Goal: Communication & Community: Answer question/provide support

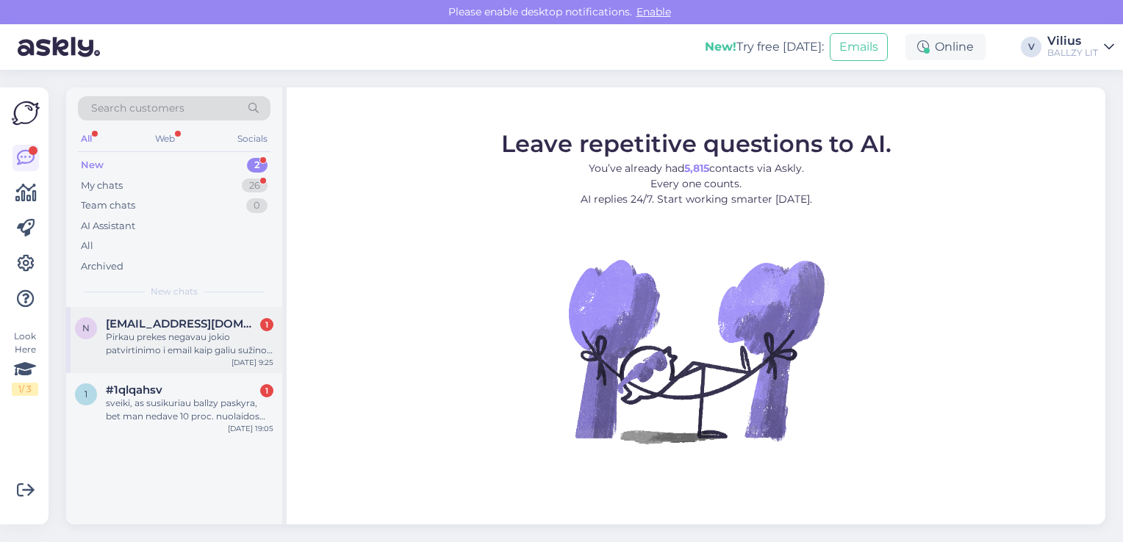
click at [170, 352] on div "Pirkau prekes negavau jokio patvirtinimo i email kaip galiu sužinoti info apie …" at bounding box center [190, 344] width 168 height 26
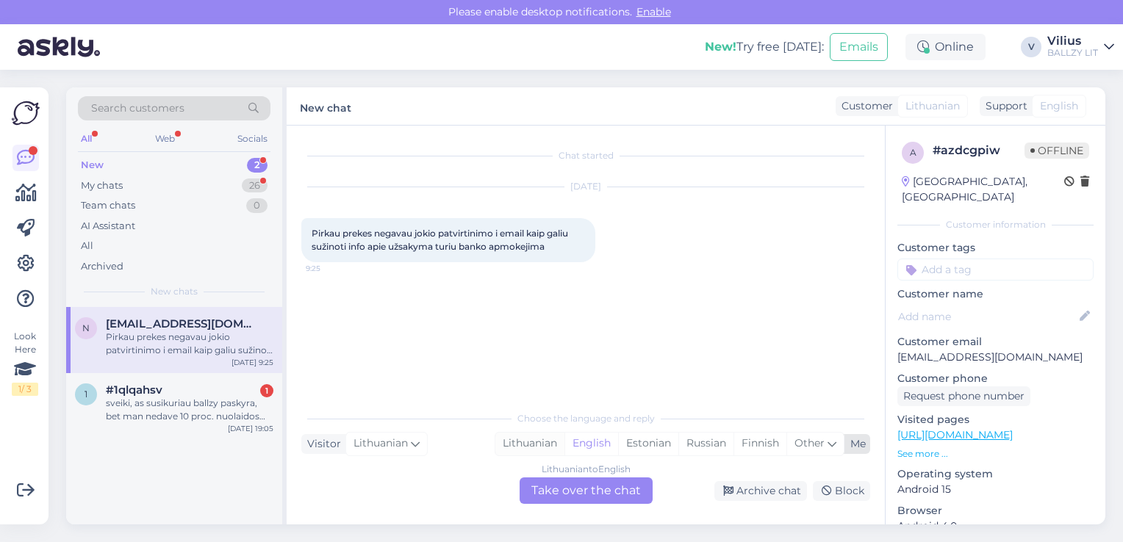
click at [514, 437] on div "Lithuanian" at bounding box center [529, 444] width 69 height 22
click at [547, 481] on div "Lithuanian to Lithuanian Take over the chat" at bounding box center [586, 491] width 133 height 26
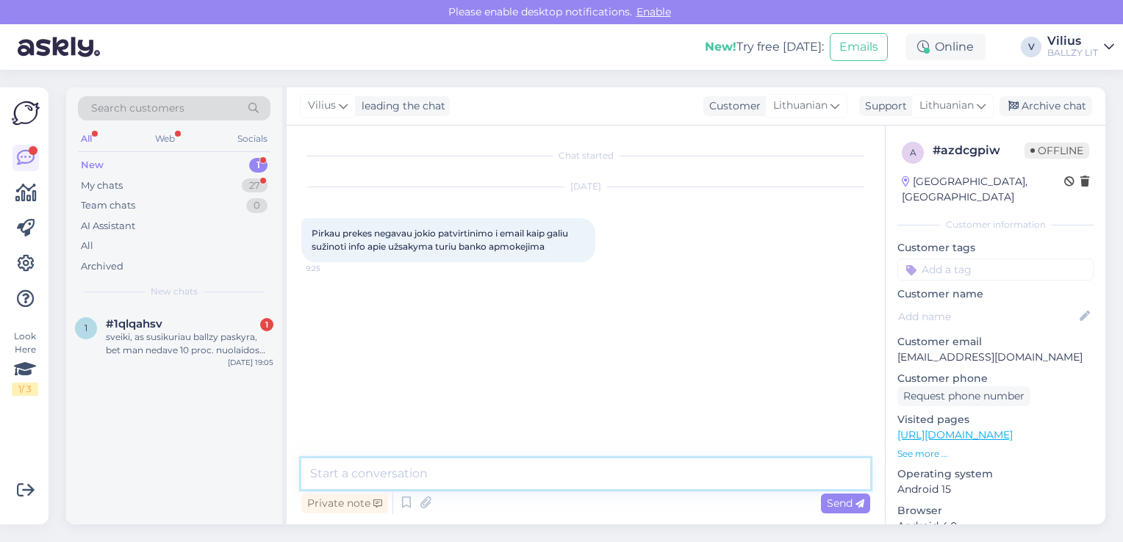
click at [531, 480] on textarea at bounding box center [585, 474] width 569 height 31
type textarea "Laba diena, patvirtinimo negavote, nes klaidingai nurodėte savo el.paštą:"
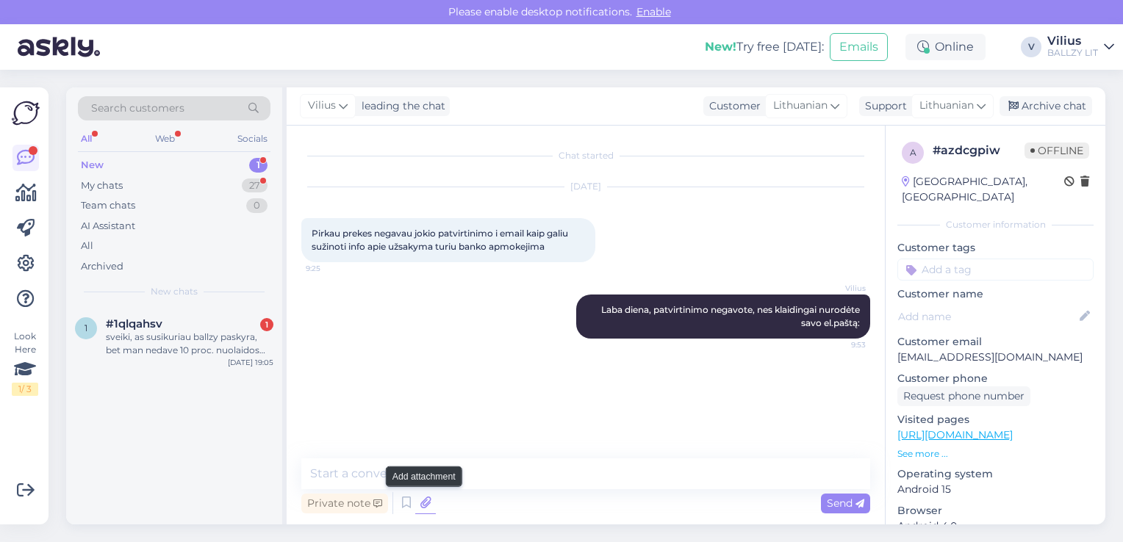
click at [427, 502] on icon at bounding box center [425, 503] width 21 height 22
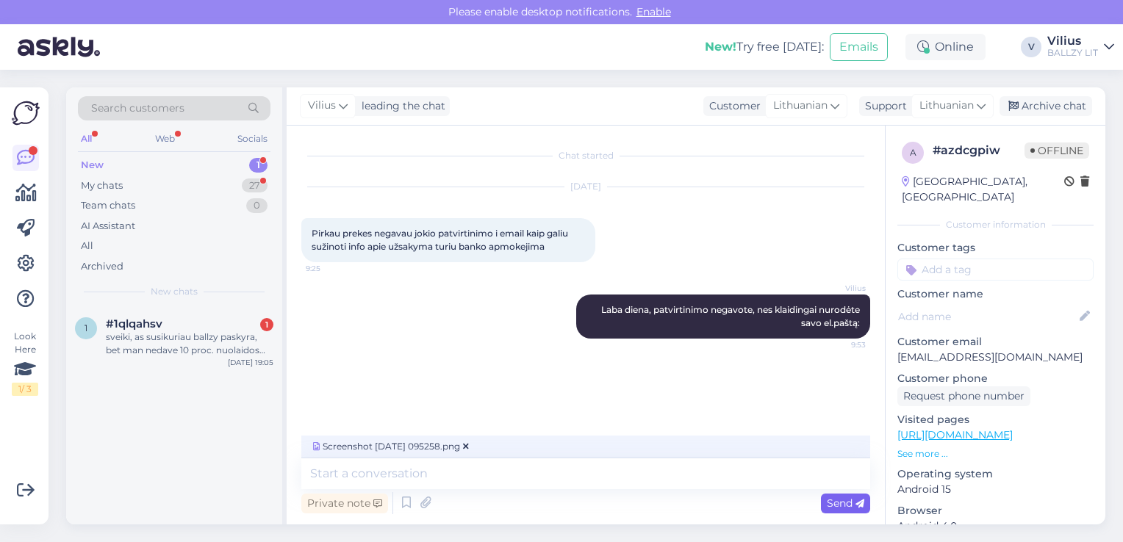
click at [844, 500] on span "Send" at bounding box center [845, 503] width 37 height 13
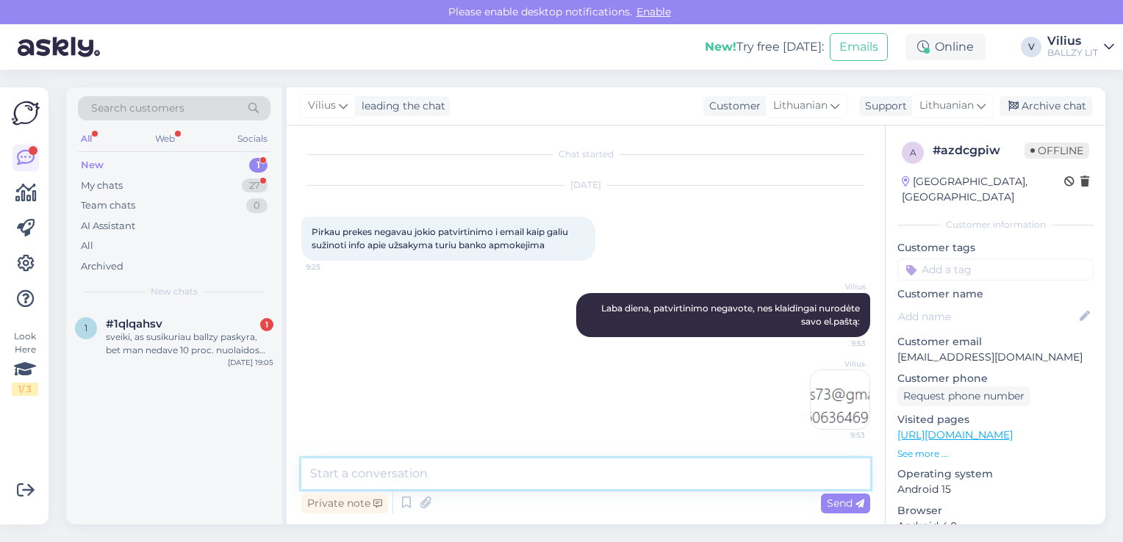
click at [461, 480] on textarea at bounding box center [585, 474] width 569 height 31
paste textarea "[URL][DOMAIN_NAME]"
type textarea "Siunta jau pakeliui, jos judėjimą galėsite sekti čia: [URL][DOMAIN_NAME]"
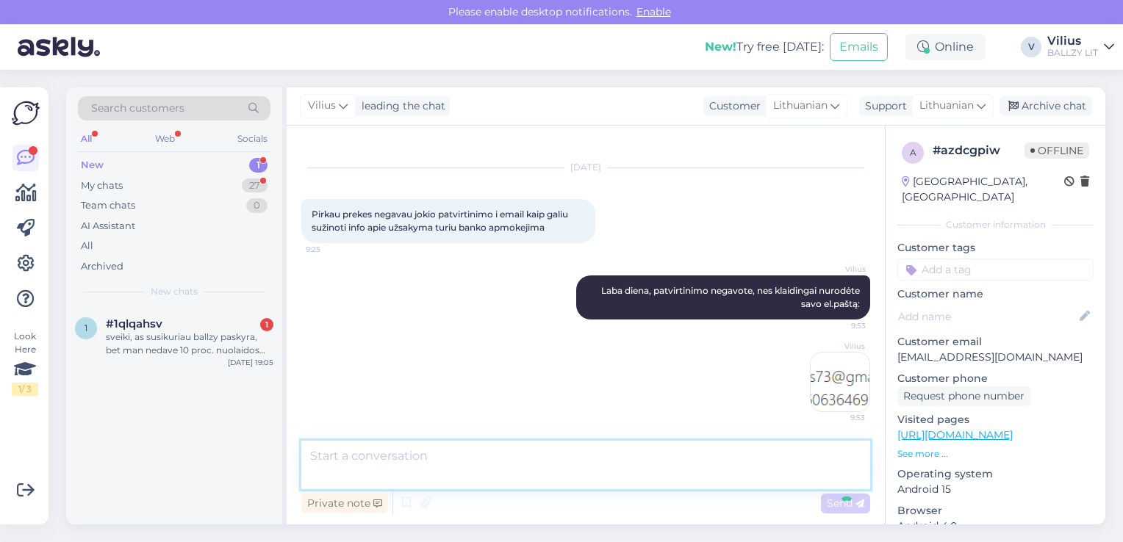
scroll to position [78, 0]
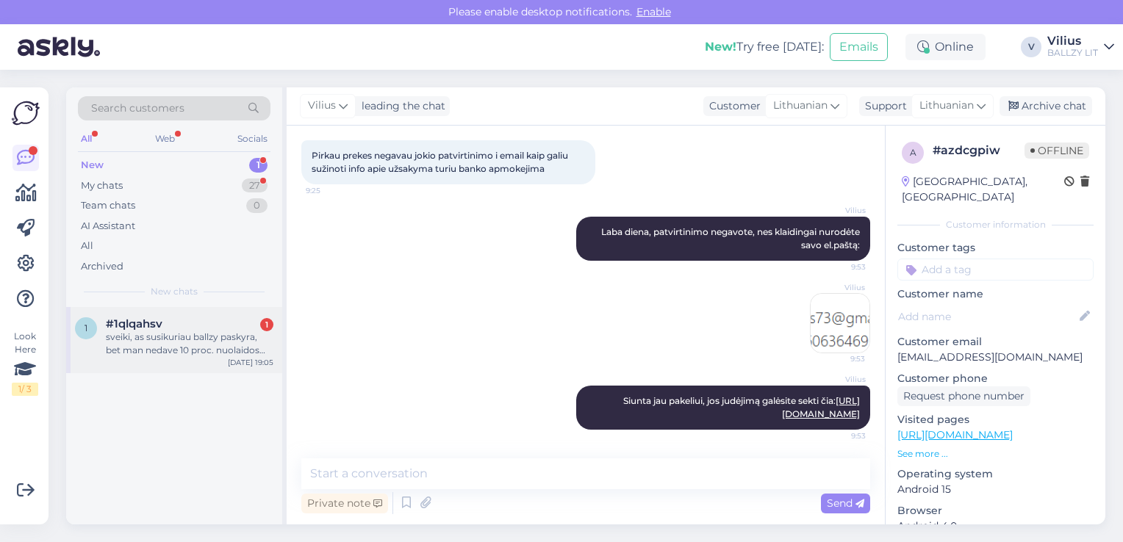
click at [168, 337] on div "sveiki, as susikuriau ballzy paskyra, bet man nedave 10 proc. nuolaidos koda" at bounding box center [190, 344] width 168 height 26
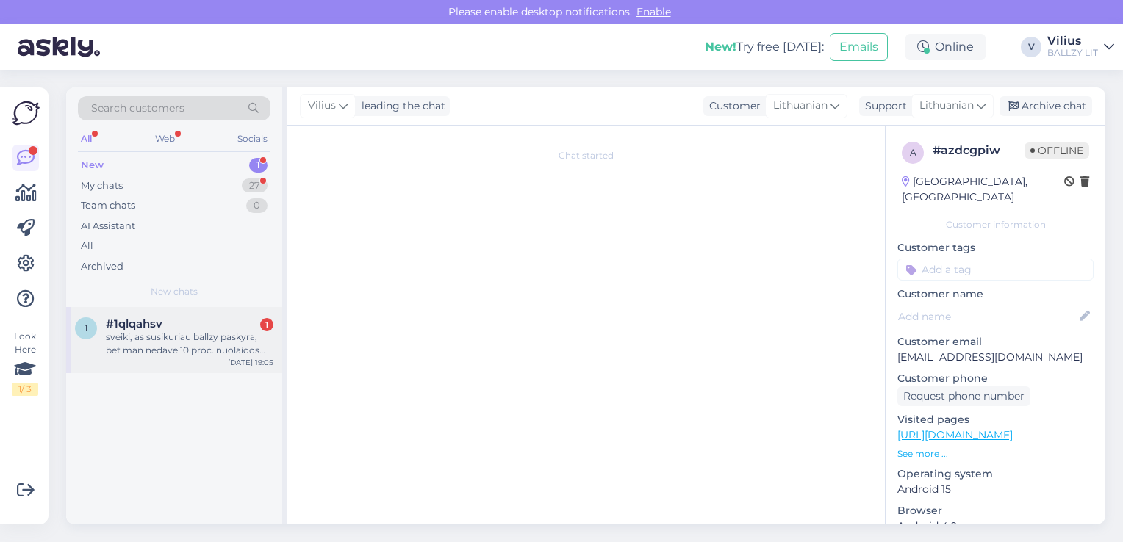
scroll to position [0, 0]
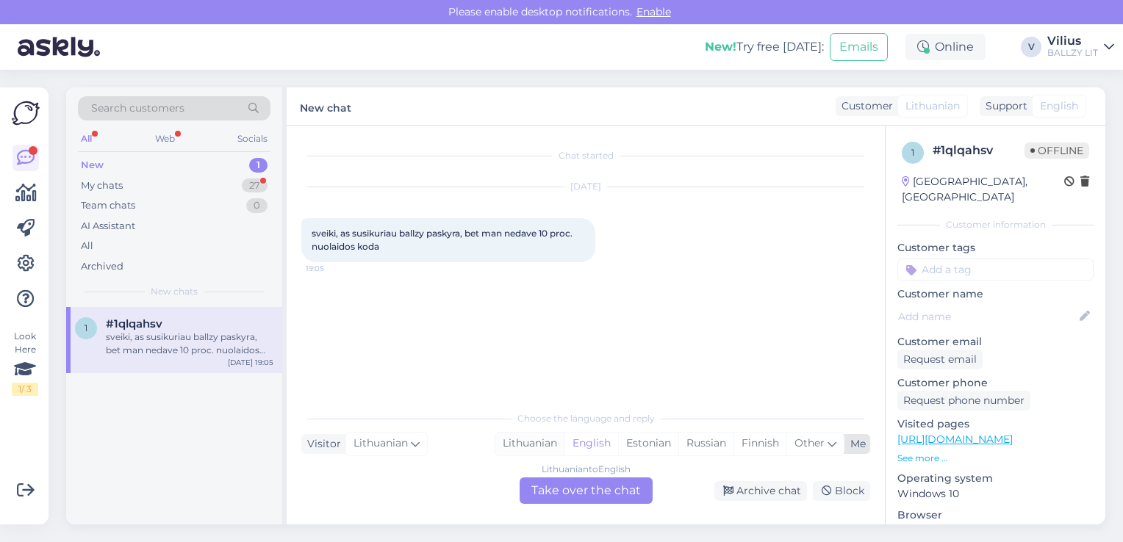
click at [536, 444] on div "Lithuanian" at bounding box center [529, 444] width 69 height 22
click at [553, 486] on div "Lithuanian to Lithuanian Take over the chat" at bounding box center [586, 491] width 133 height 26
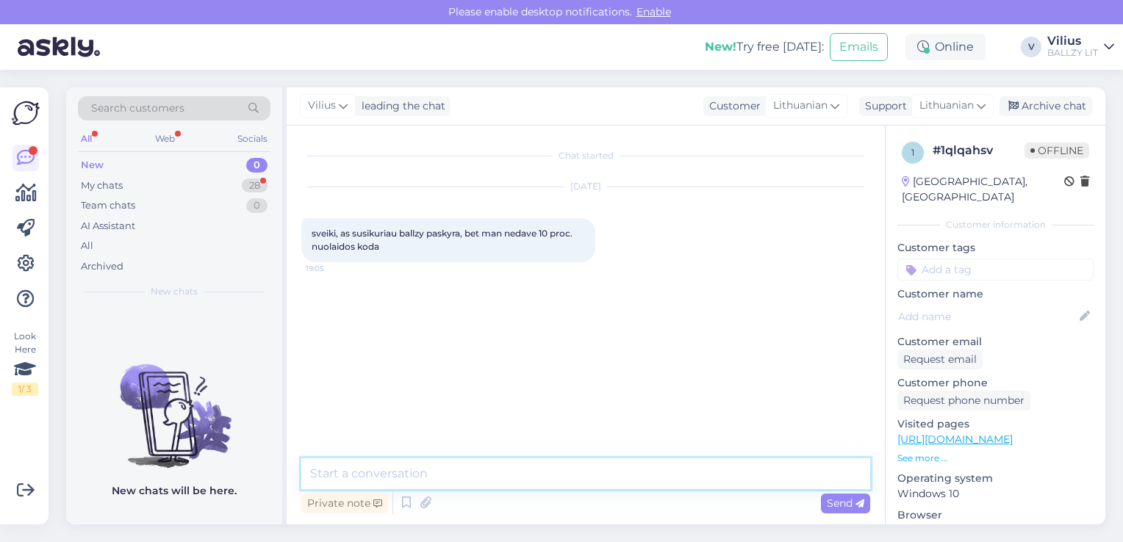
click at [552, 486] on textarea at bounding box center [585, 474] width 569 height 31
type textarea "Laba diena, ar tikrinote el.pašto tiek Inbox, tiek Spam skyrius?"
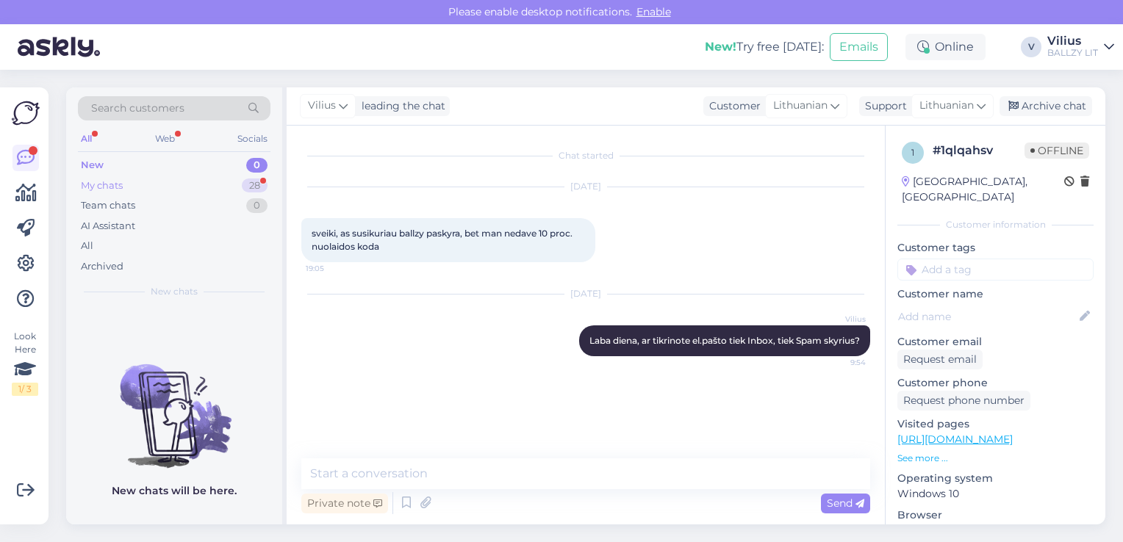
click at [87, 192] on div "My chats" at bounding box center [102, 186] width 42 height 15
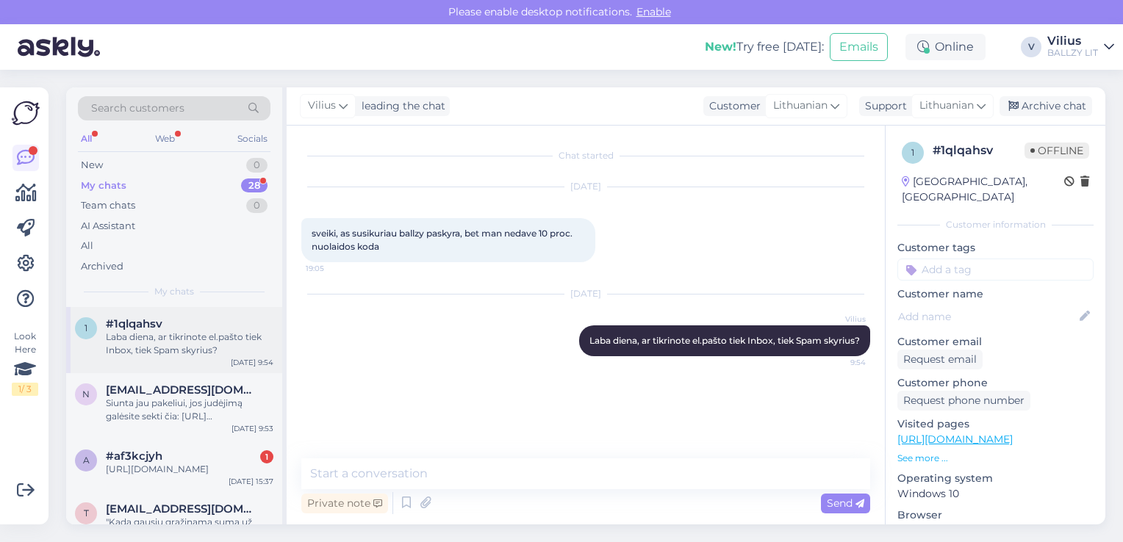
scroll to position [73, 0]
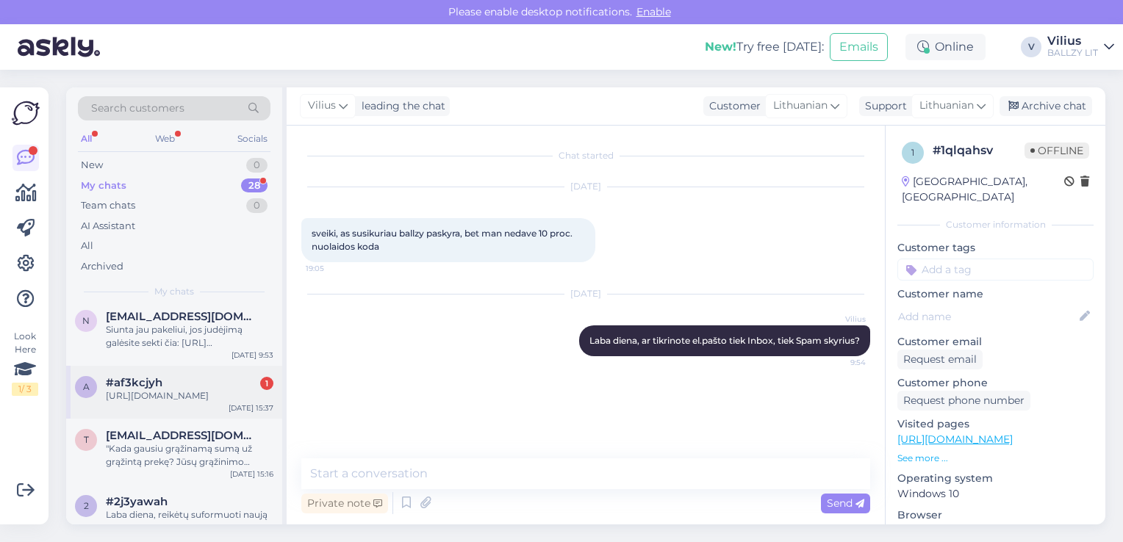
click at [173, 382] on div "#af3kcjyh 1" at bounding box center [190, 382] width 168 height 13
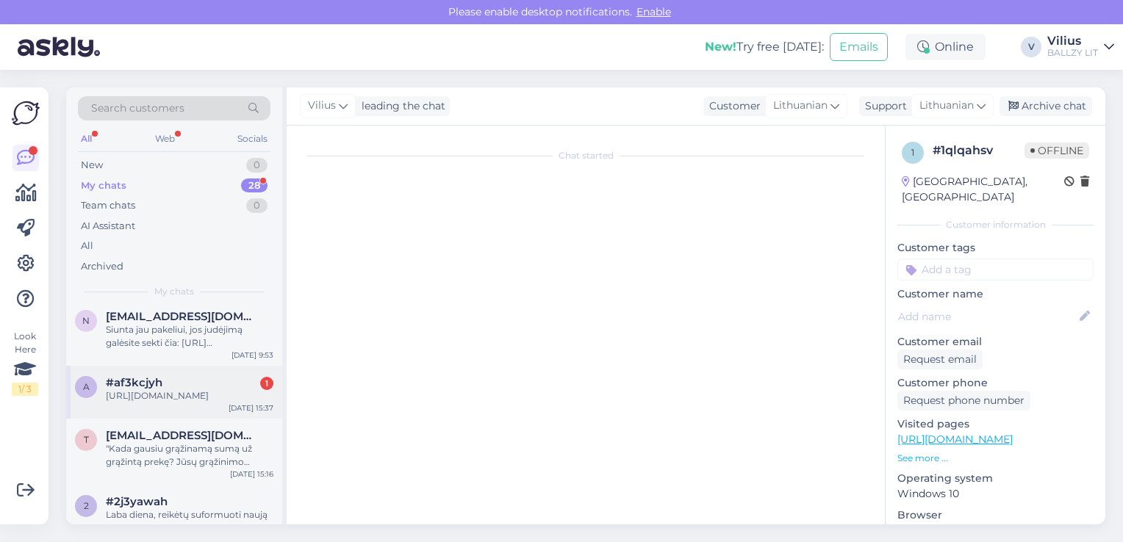
scroll to position [872, 0]
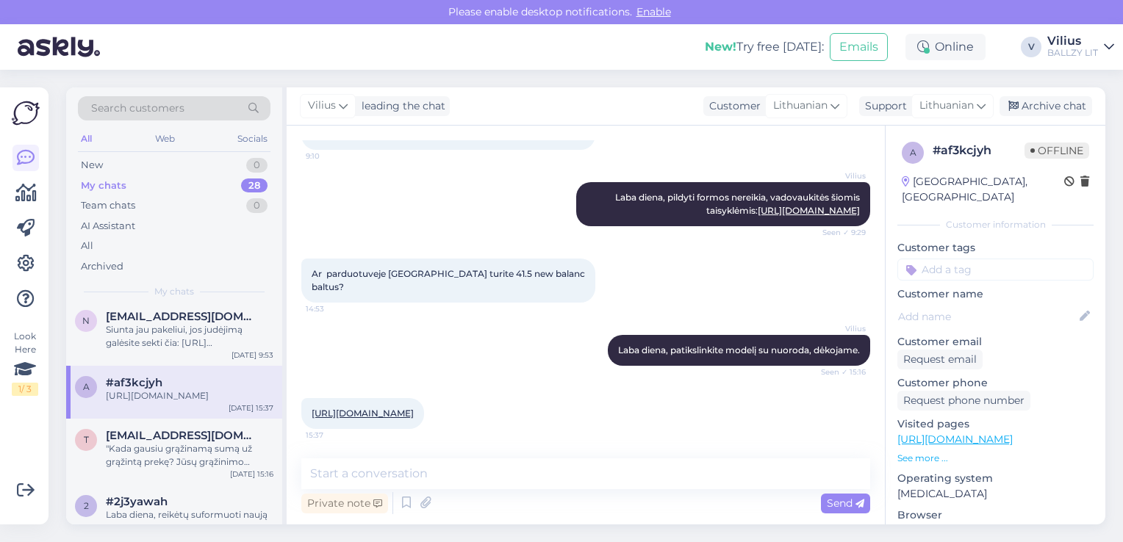
click at [414, 408] on link "[URL][DOMAIN_NAME]" at bounding box center [363, 413] width 102 height 11
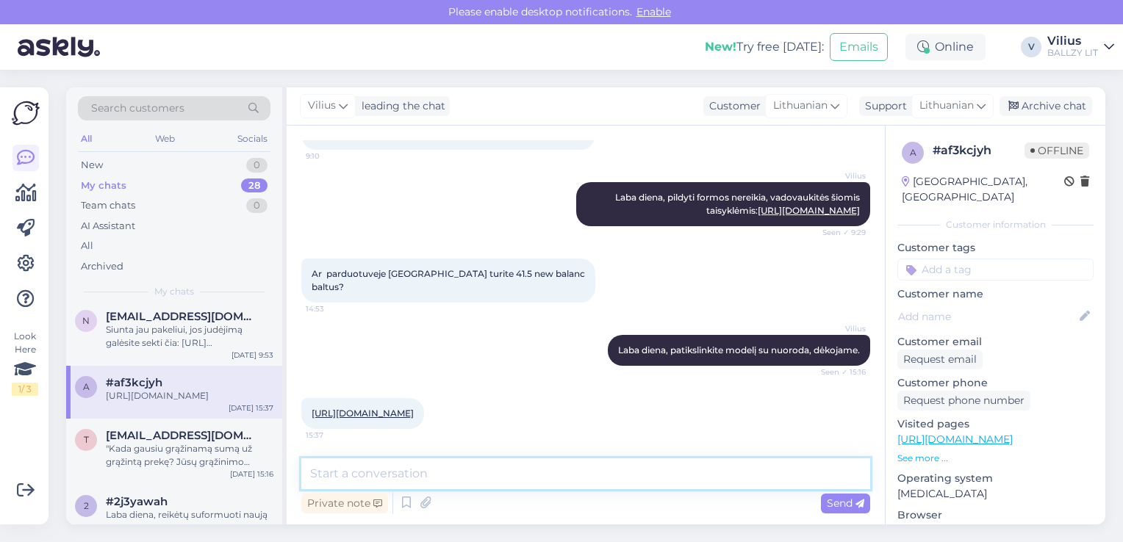
click at [422, 470] on textarea at bounding box center [585, 474] width 569 height 31
type textarea "Turėtų būti:"
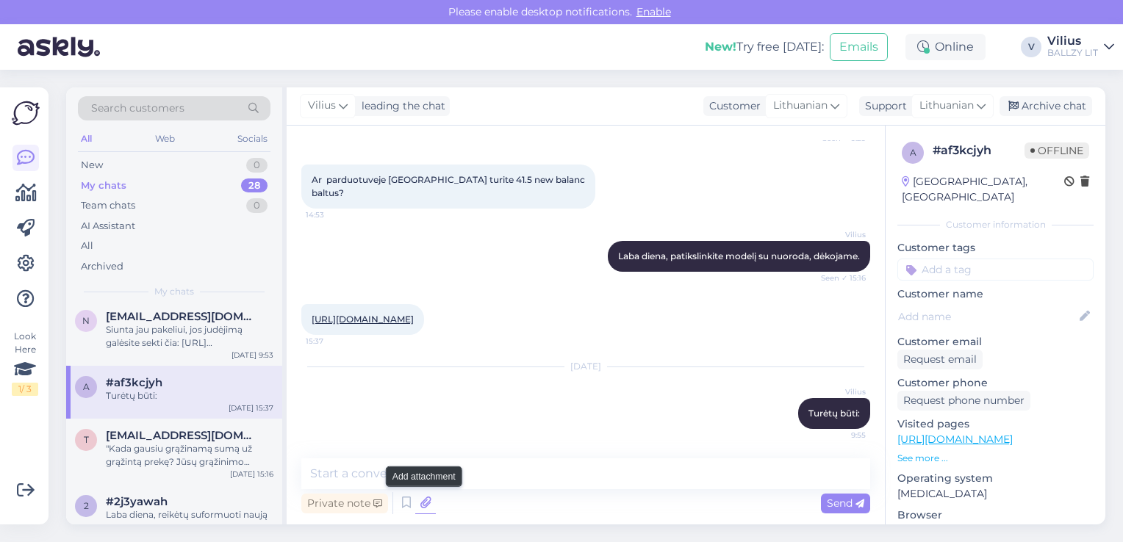
click at [427, 503] on icon at bounding box center [425, 503] width 21 height 22
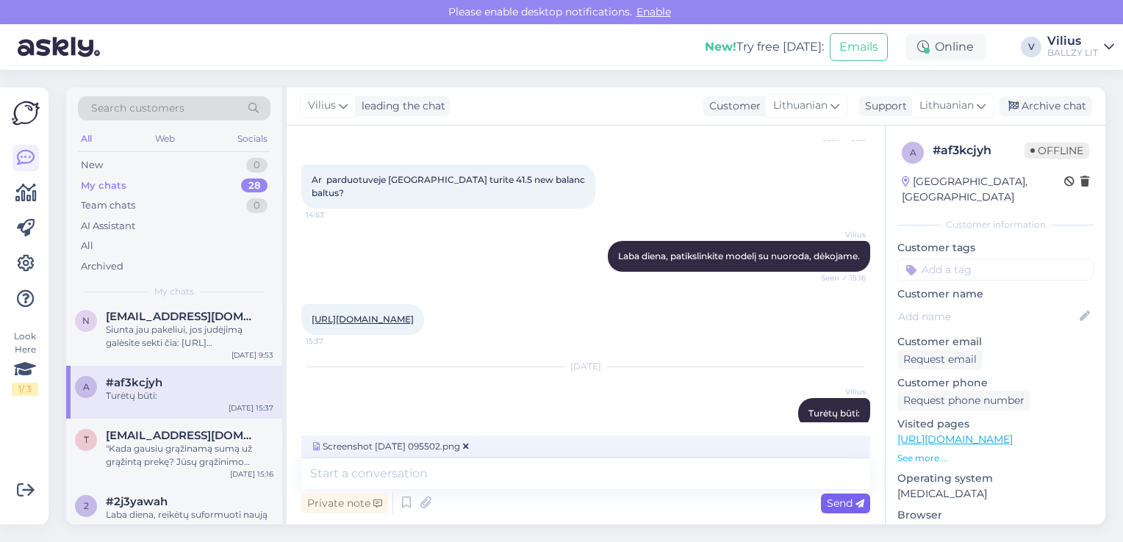
click at [829, 504] on span "Send" at bounding box center [845, 503] width 37 height 13
